Goal: Check status: Check status

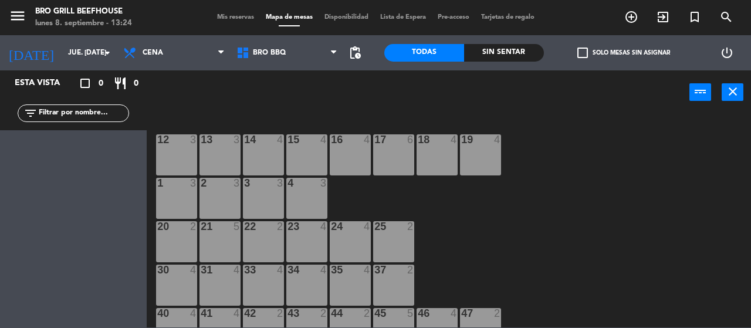
click at [238, 18] on span "Mis reservas" at bounding box center [235, 17] width 49 height 6
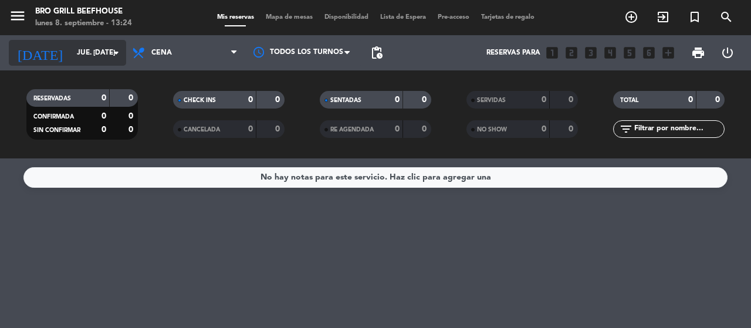
click at [113, 49] on icon "arrow_drop_down" at bounding box center [116, 53] width 14 height 14
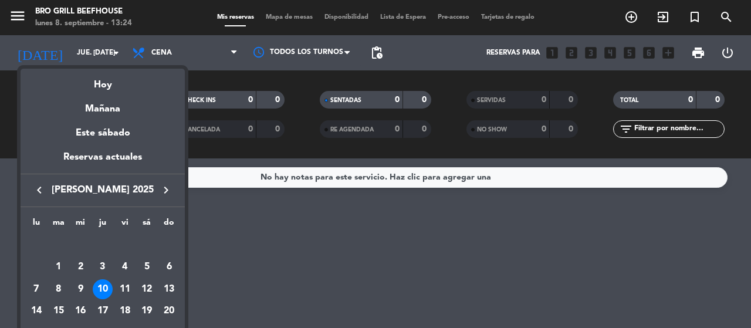
click at [166, 200] on div "keyboard_arrow_left [PERSON_NAME] 2025 keyboard_arrow_right" at bounding box center [103, 190] width 164 height 33
click at [165, 195] on icon "keyboard_arrow_right" at bounding box center [166, 190] width 14 height 14
click at [174, 183] on button "keyboard_arrow_right" at bounding box center [166, 190] width 21 height 15
click at [79, 287] on div "10" at bounding box center [80, 289] width 20 height 20
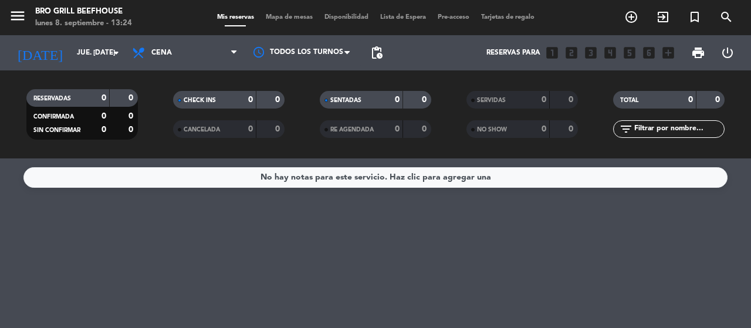
type input "mié. [DATE]"
